Goal: Use online tool/utility: Utilize a website feature to perform a specific function

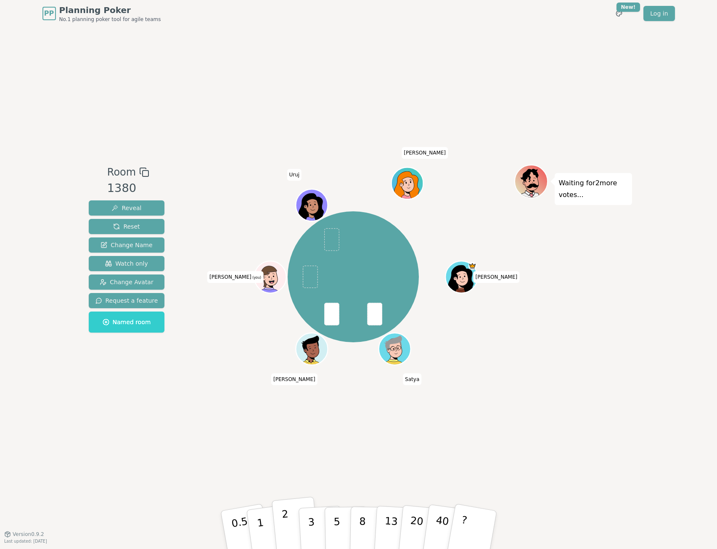
click at [294, 447] on button "2" at bounding box center [295, 529] width 48 height 67
click at [238, 447] on p "0.5" at bounding box center [241, 531] width 24 height 48
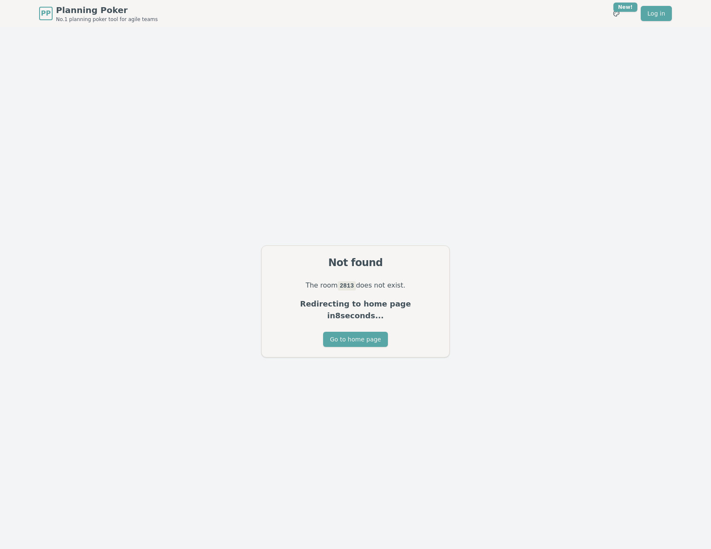
click at [451, 109] on div "Not found The room 2813 does not exist. Redirecting to home page in 8 seconds..…" at bounding box center [355, 301] width 711 height 549
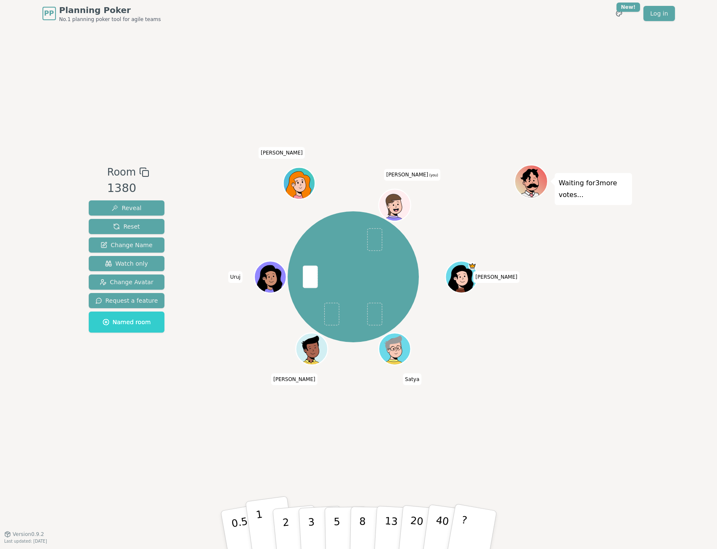
click at [265, 527] on button "1" at bounding box center [270, 530] width 50 height 68
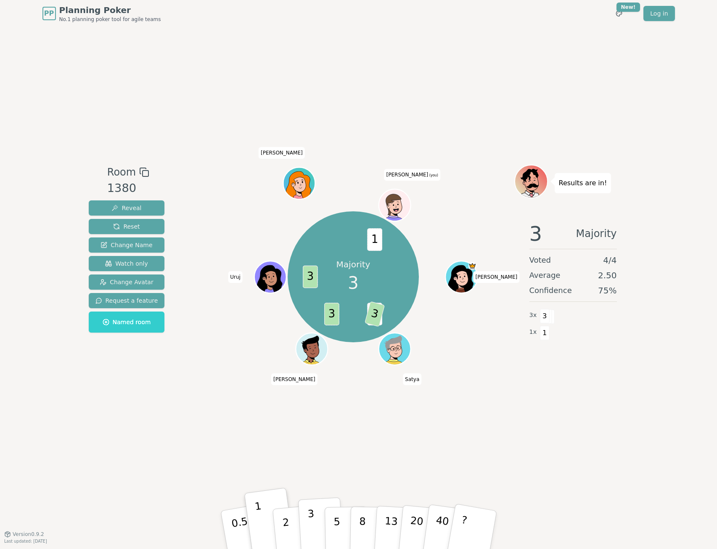
click at [315, 525] on button "3" at bounding box center [321, 530] width 46 height 66
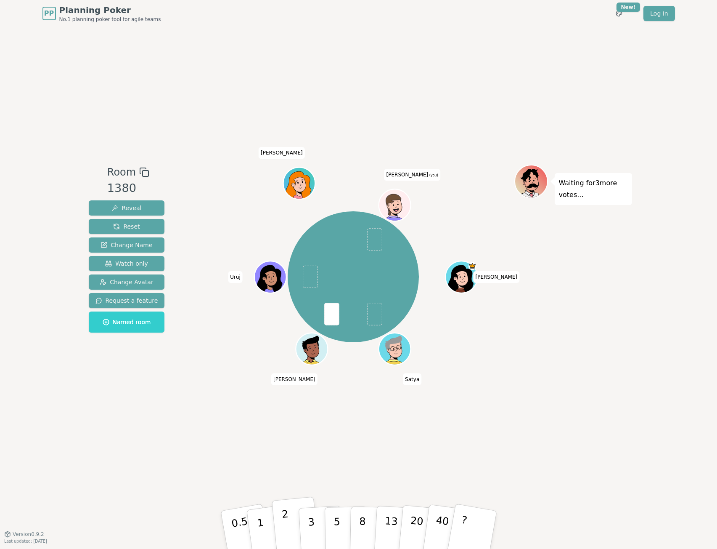
click at [289, 531] on button "2" at bounding box center [295, 529] width 48 height 67
click at [311, 520] on p "3" at bounding box center [311, 530] width 9 height 46
click at [290, 520] on button "2" at bounding box center [295, 529] width 48 height 67
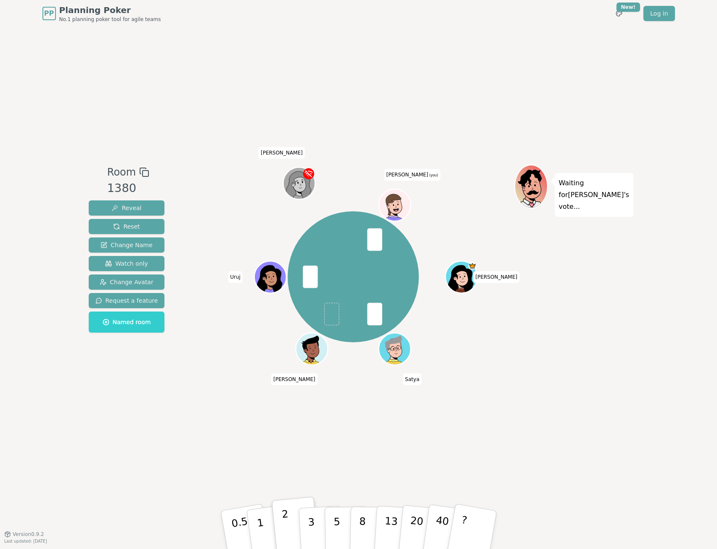
click at [288, 520] on button "2" at bounding box center [295, 529] width 48 height 67
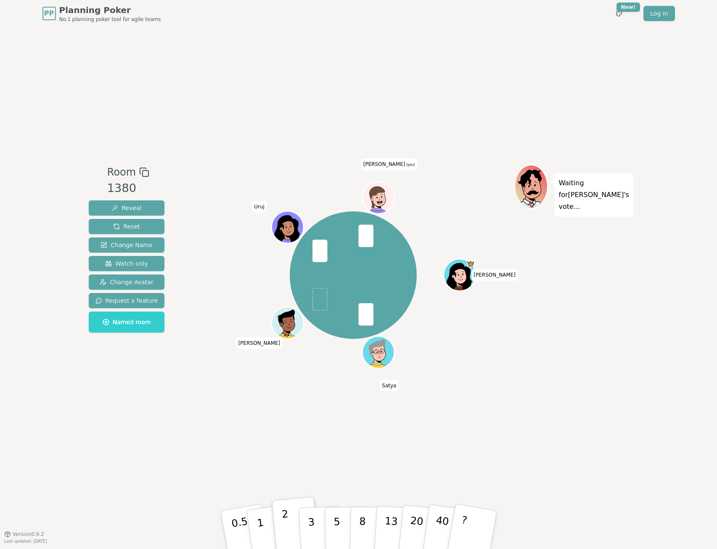
click at [288, 520] on button "2" at bounding box center [295, 529] width 48 height 67
click at [288, 525] on p "2" at bounding box center [286, 531] width 11 height 46
click at [282, 519] on p "2" at bounding box center [286, 531] width 11 height 46
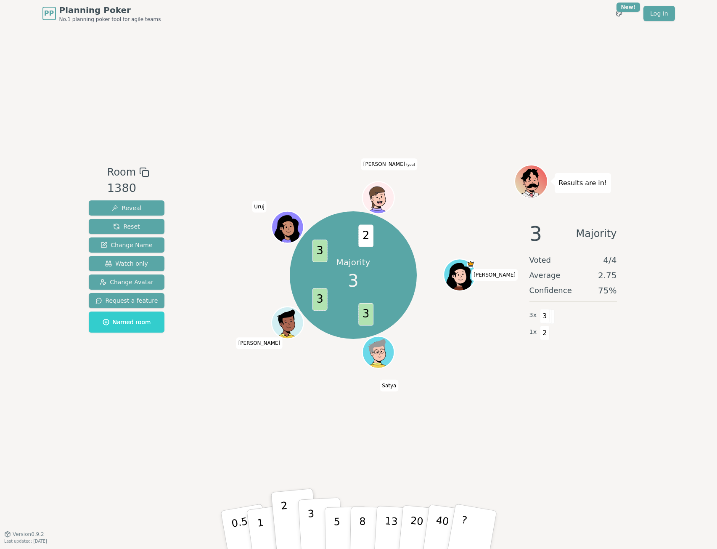
click at [315, 519] on button "3" at bounding box center [321, 530] width 46 height 66
